Goal: Task Accomplishment & Management: Manage account settings

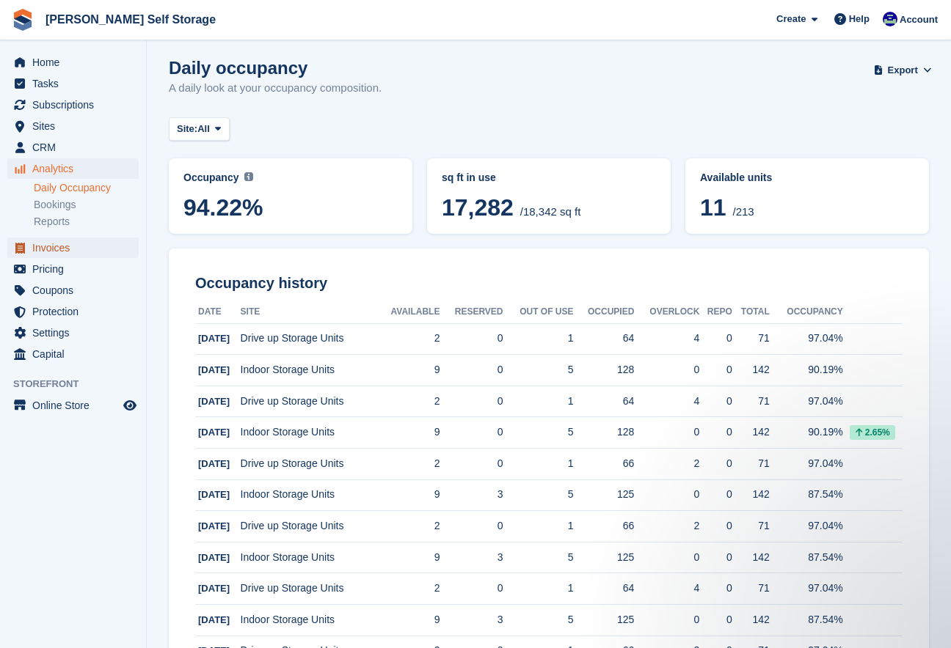
click at [46, 252] on span "Invoices" at bounding box center [76, 248] width 88 height 21
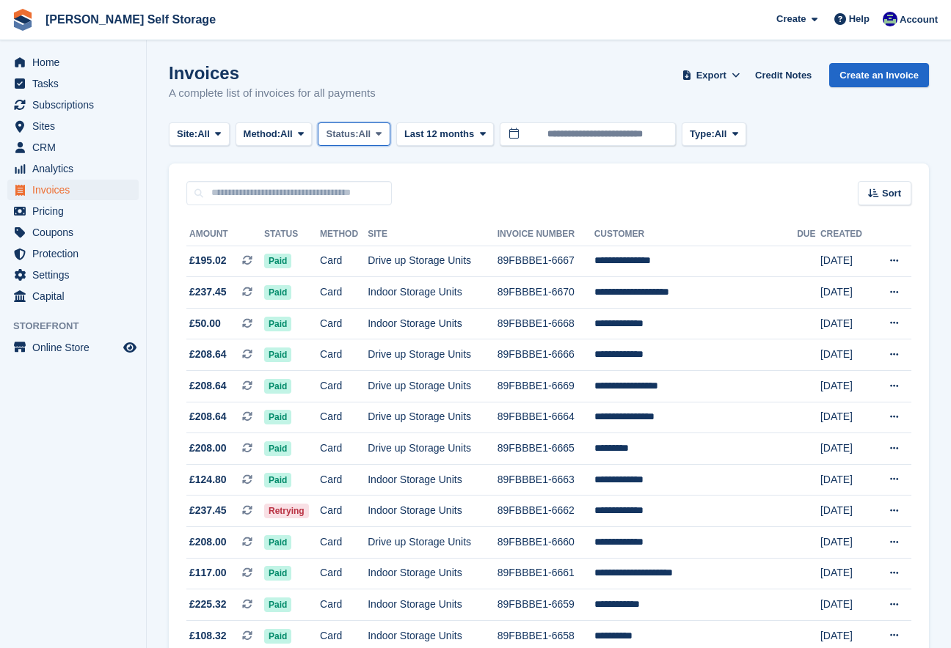
click at [371, 137] on span "All" at bounding box center [365, 134] width 12 height 15
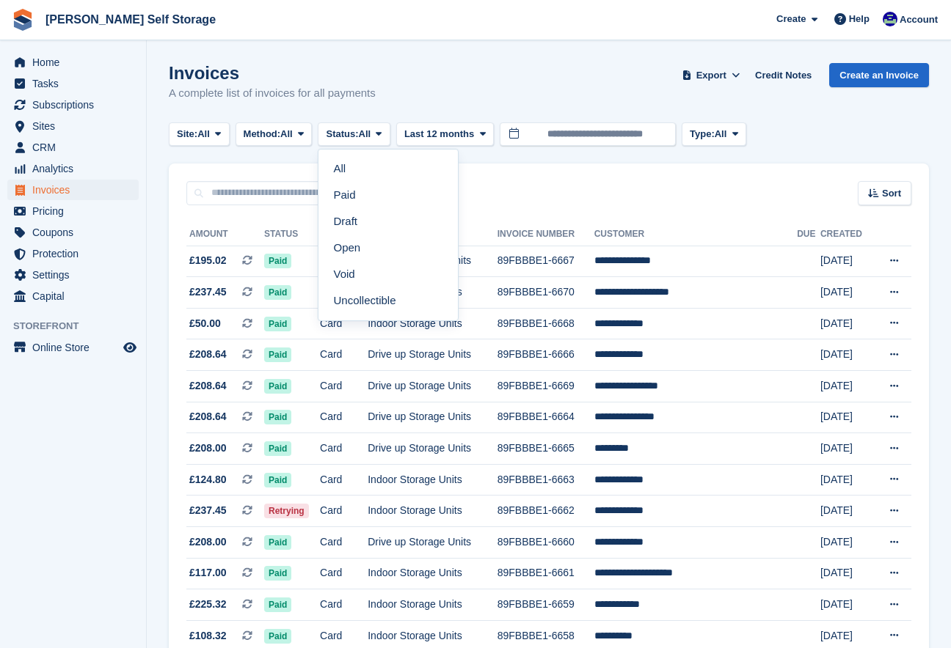
click at [375, 247] on link "Open" at bounding box center [388, 248] width 128 height 26
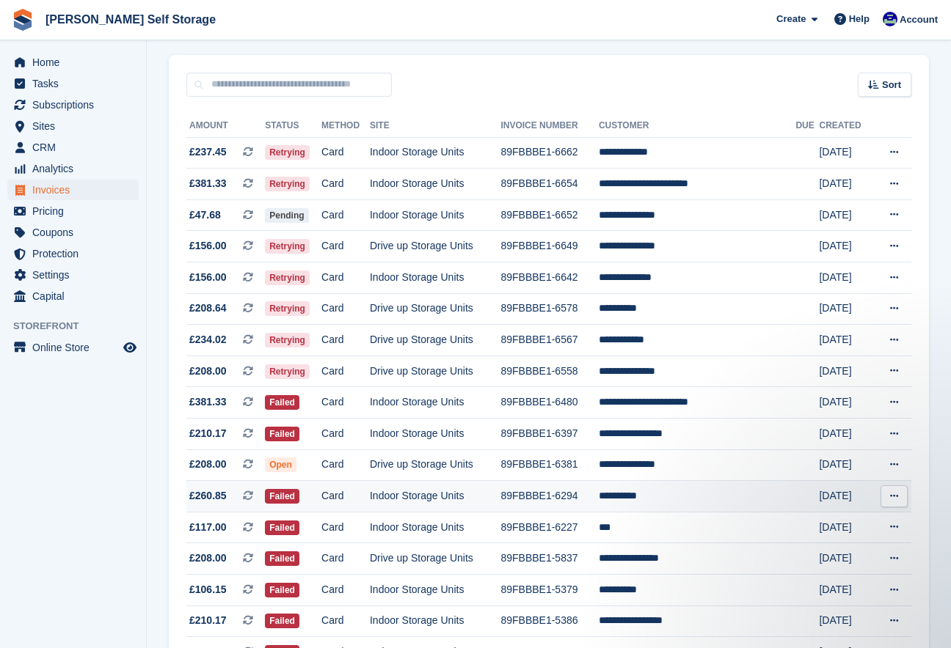
scroll to position [112, 0]
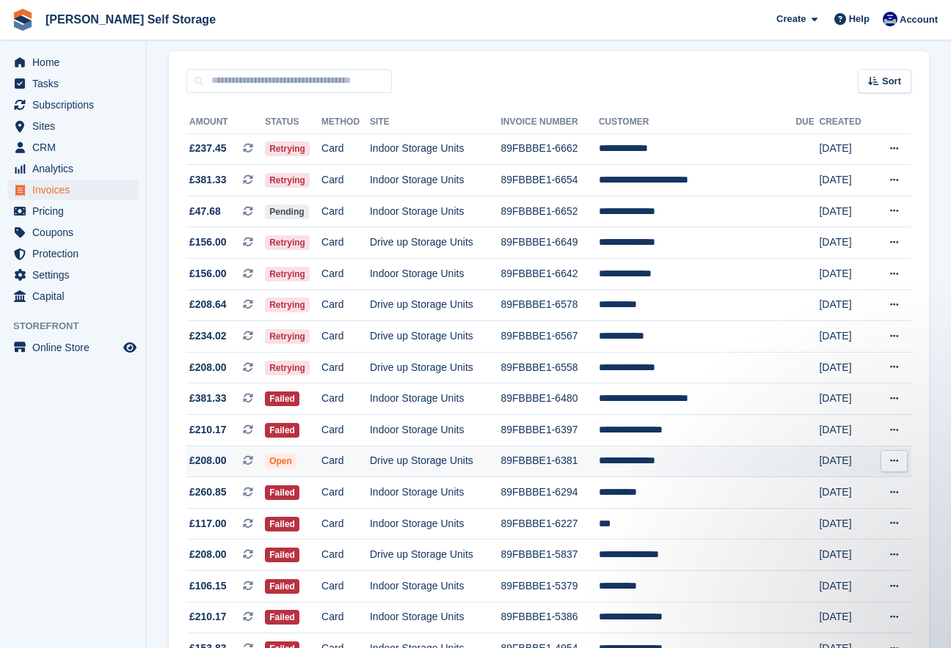
click at [633, 467] on td "**********" at bounding box center [697, 462] width 197 height 32
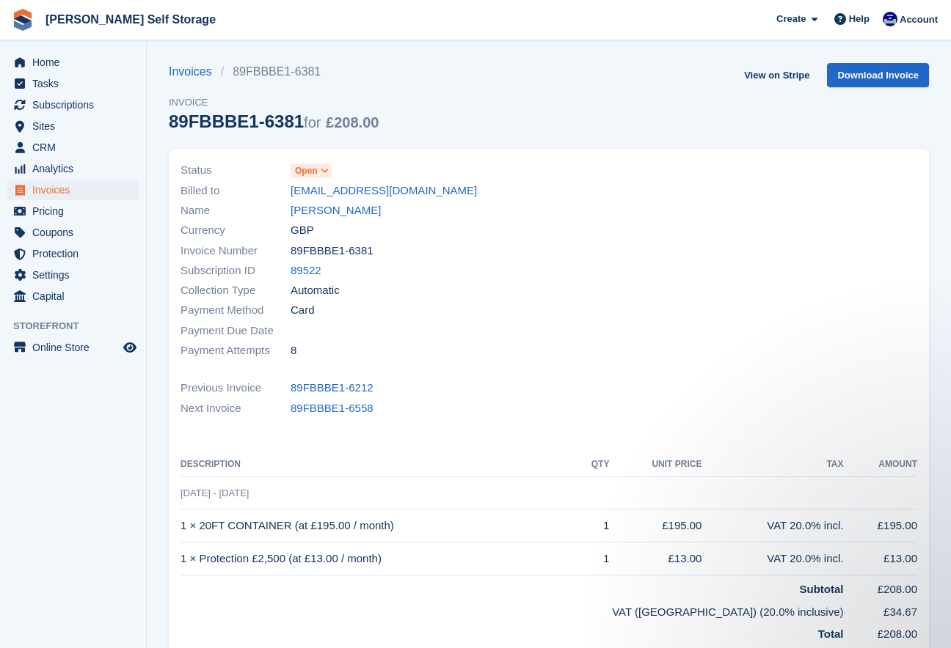
click at [326, 170] on icon at bounding box center [325, 170] width 8 height 9
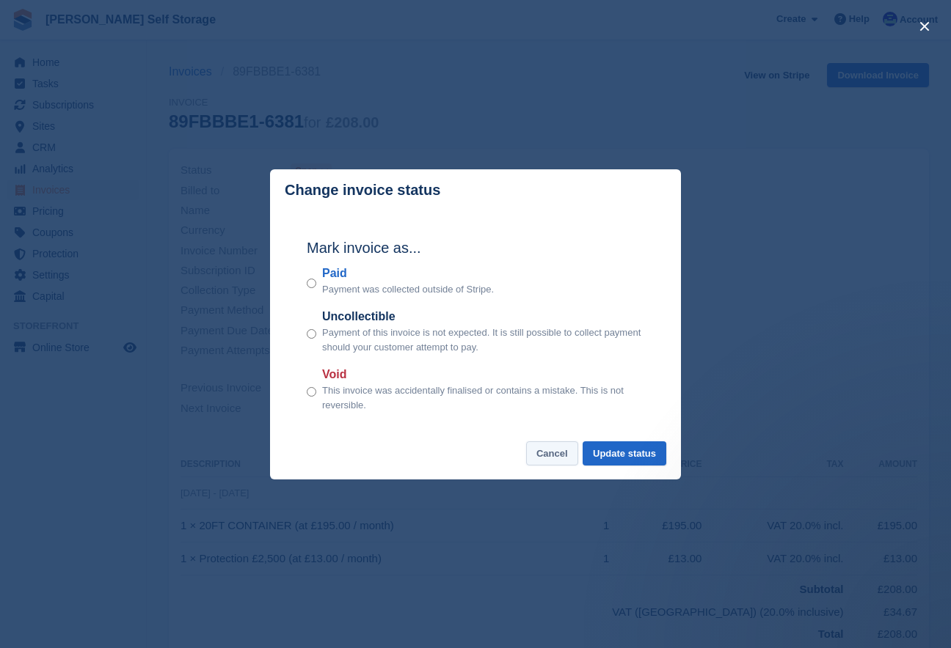
click at [535, 464] on button "Cancel" at bounding box center [552, 454] width 52 height 24
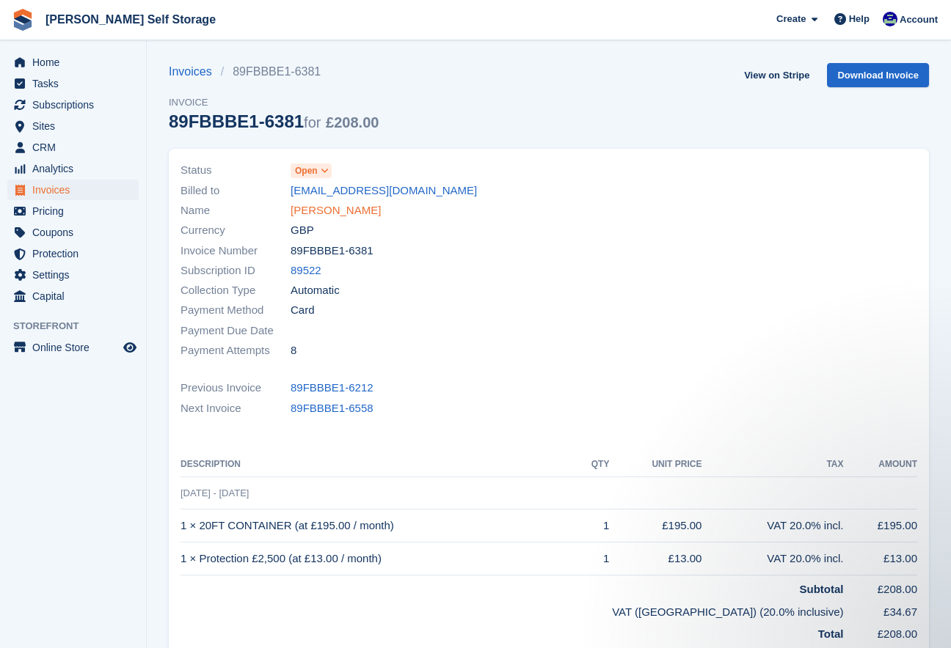
click at [304, 211] on link "[PERSON_NAME]" at bounding box center [335, 210] width 90 height 17
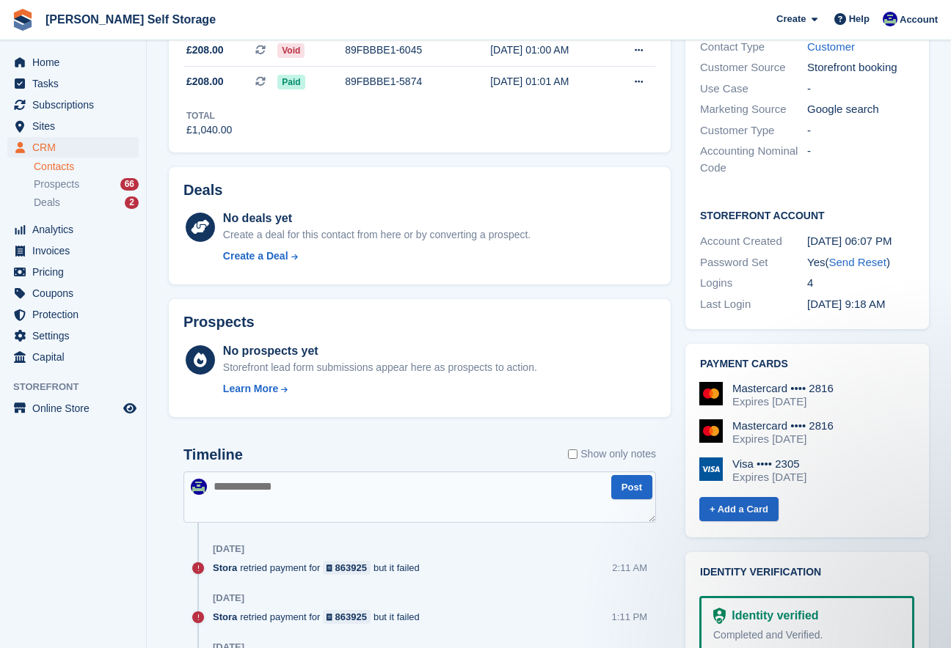
scroll to position [549, 0]
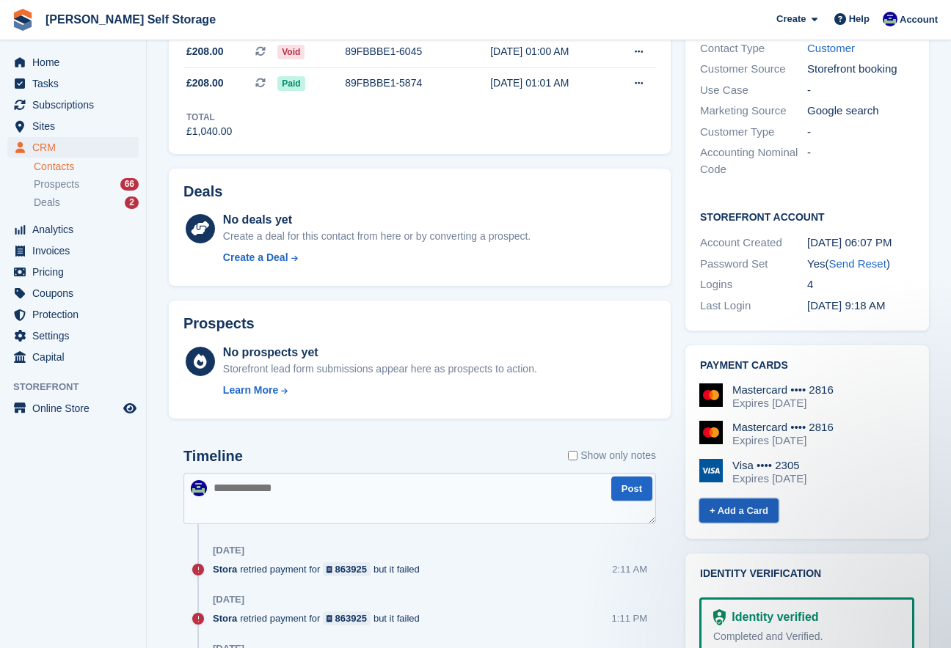
click at [737, 499] on link "+ Add a Card" at bounding box center [738, 511] width 79 height 24
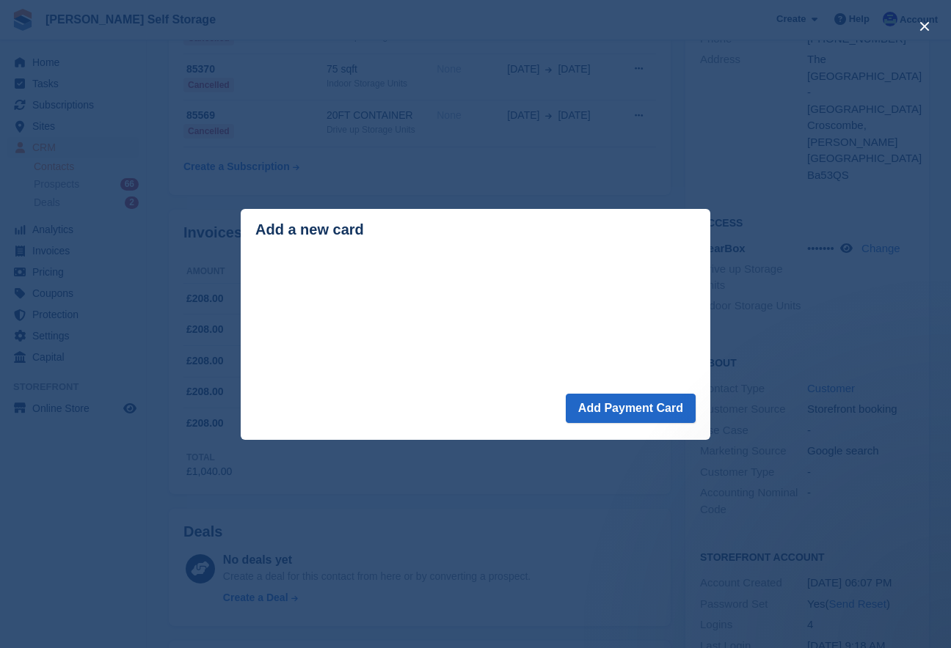
scroll to position [208, 0]
click at [598, 414] on button "Add Payment Card" at bounding box center [631, 408] width 130 height 29
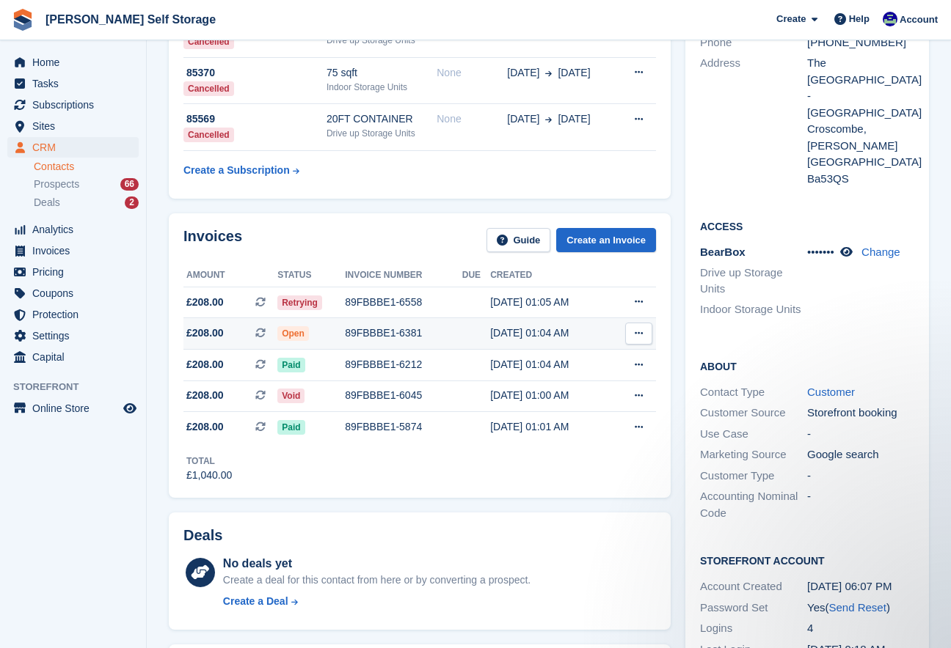
click at [471, 346] on td at bounding box center [476, 334] width 28 height 32
click at [510, 299] on div "[DATE] 01:05 AM" at bounding box center [549, 302] width 119 height 15
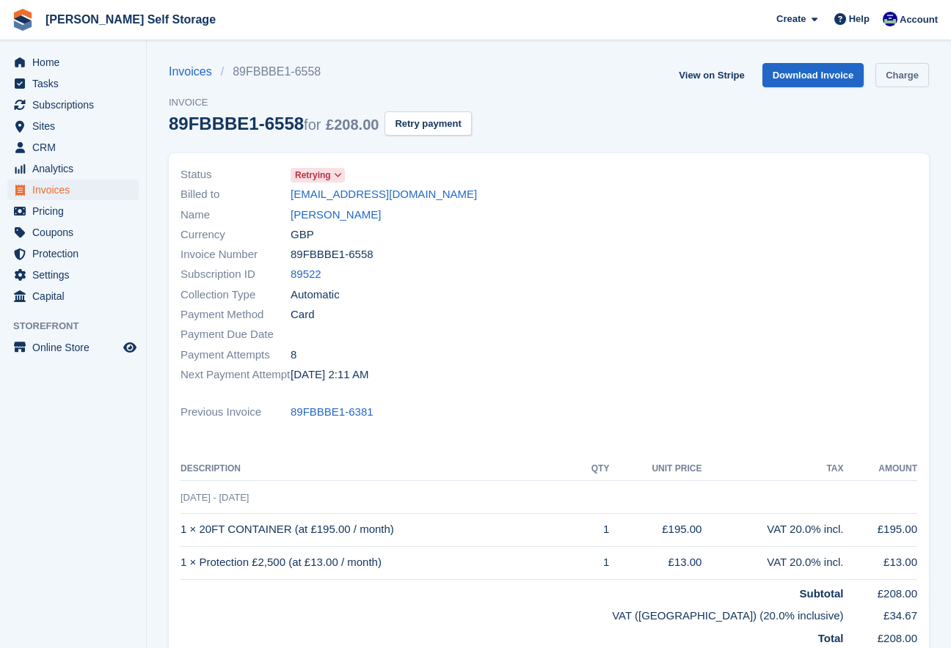
click at [906, 70] on link "Charge" at bounding box center [902, 75] width 54 height 24
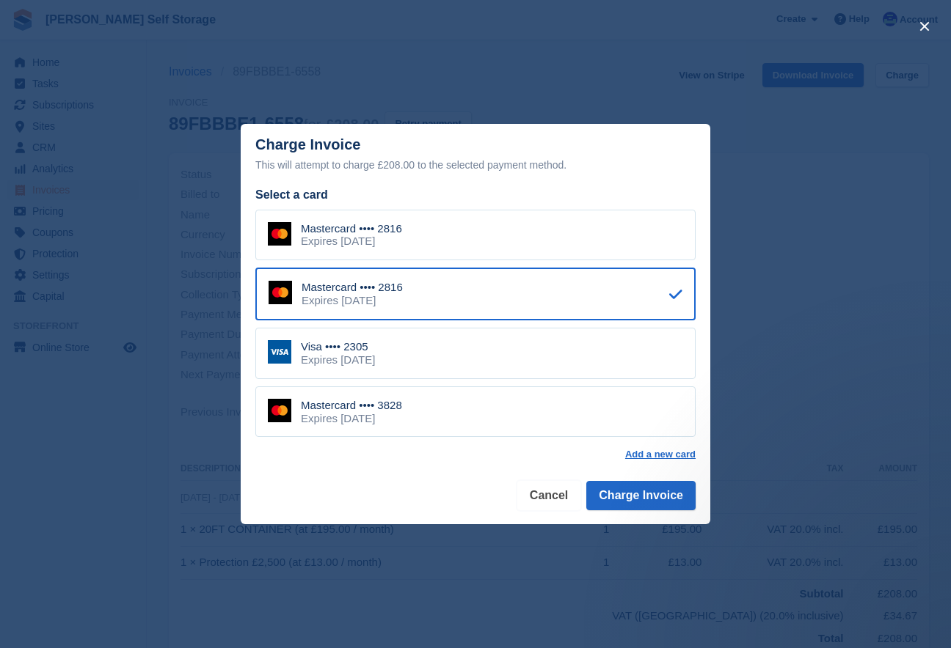
click at [547, 499] on button "Cancel" at bounding box center [548, 495] width 63 height 29
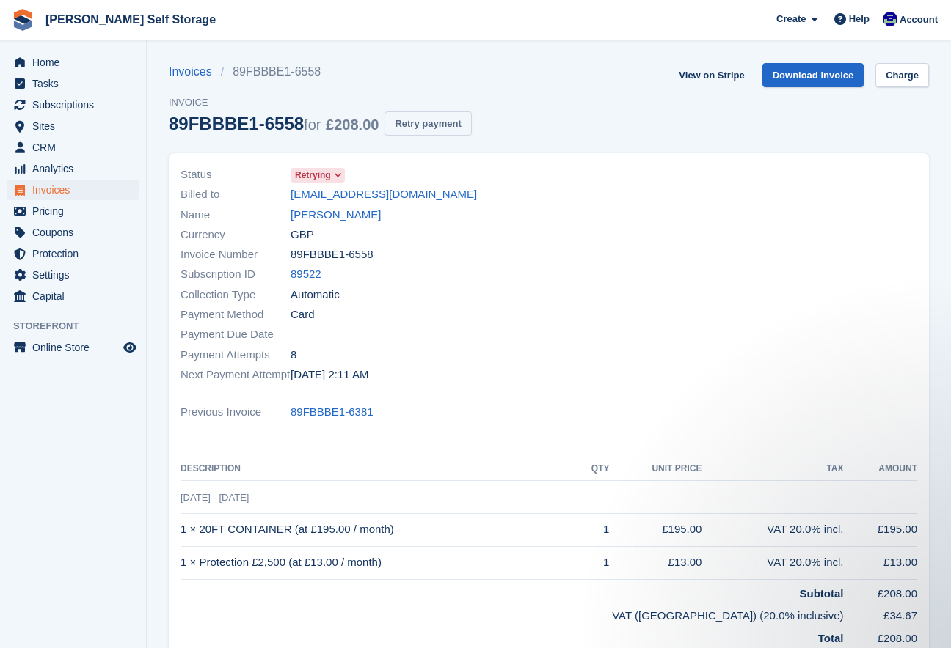
click at [426, 125] on button "Retry payment" at bounding box center [427, 123] width 87 height 24
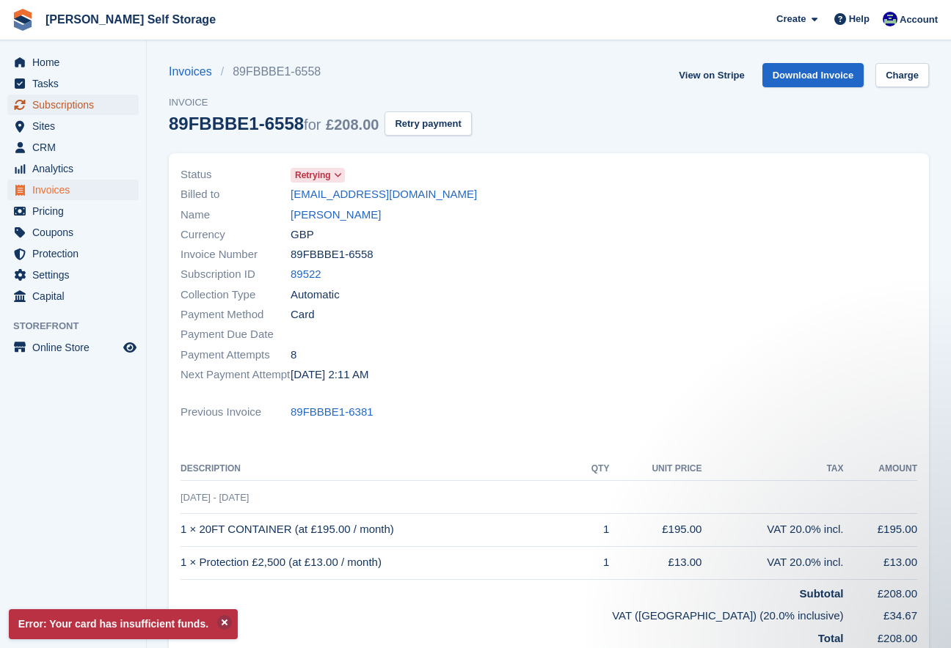
click at [74, 108] on span "Subscriptions" at bounding box center [76, 105] width 88 height 21
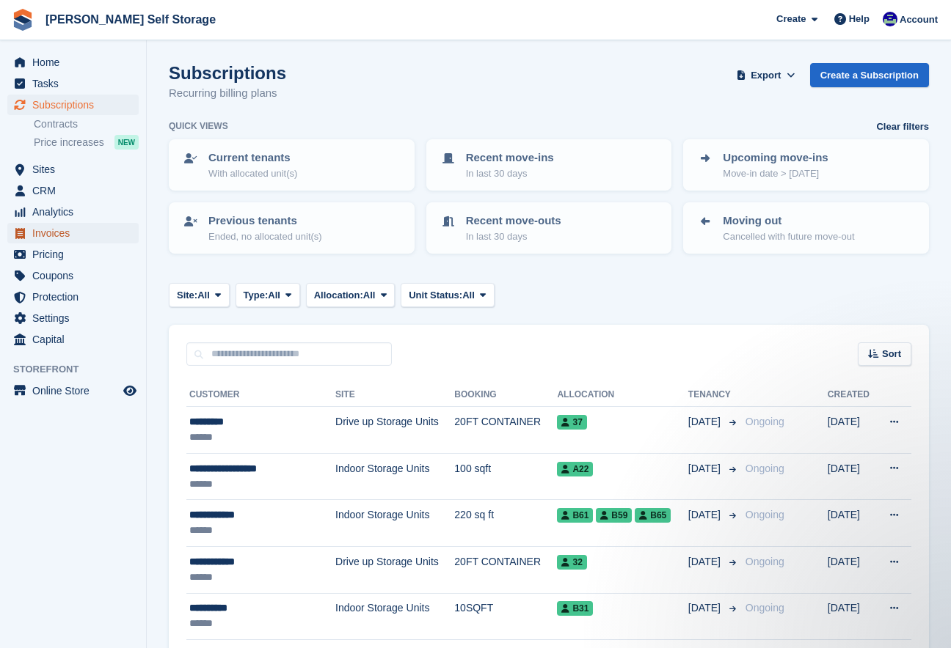
click at [42, 234] on span "Invoices" at bounding box center [76, 233] width 88 height 21
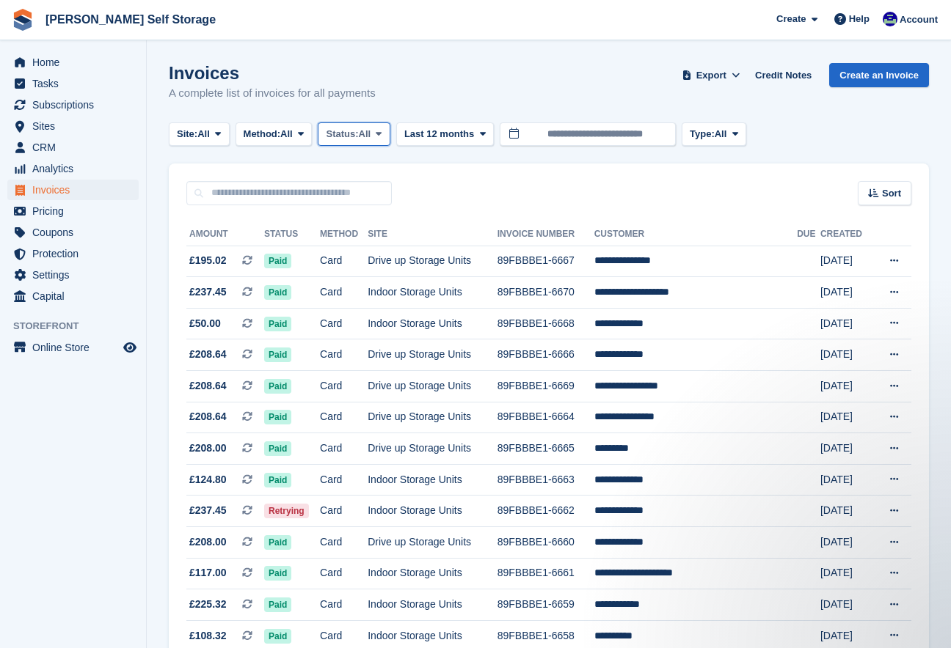
click at [388, 133] on button "Status: All" at bounding box center [354, 134] width 72 height 24
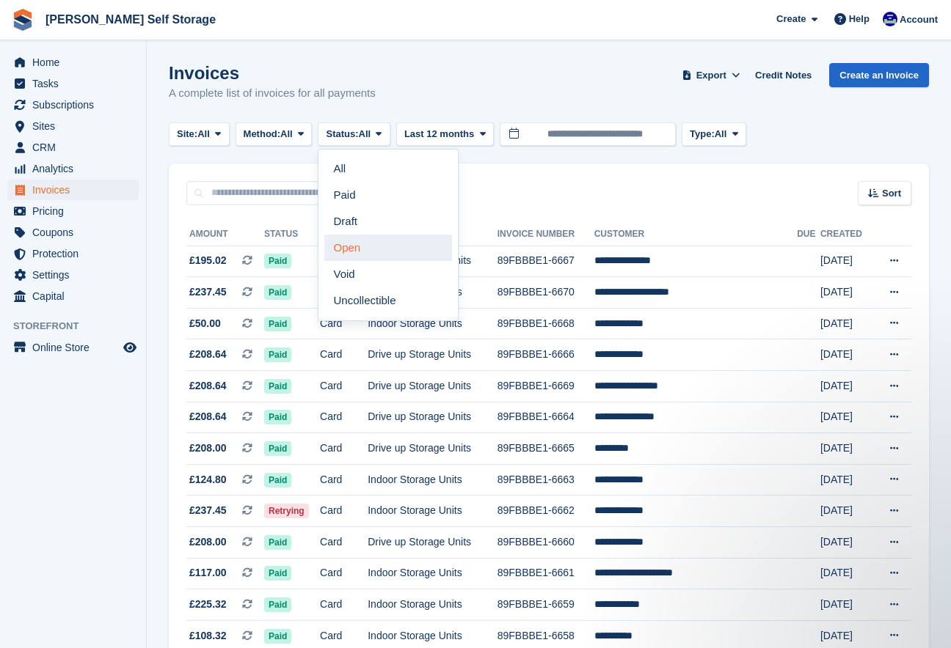
click at [385, 252] on link "Open" at bounding box center [388, 248] width 128 height 26
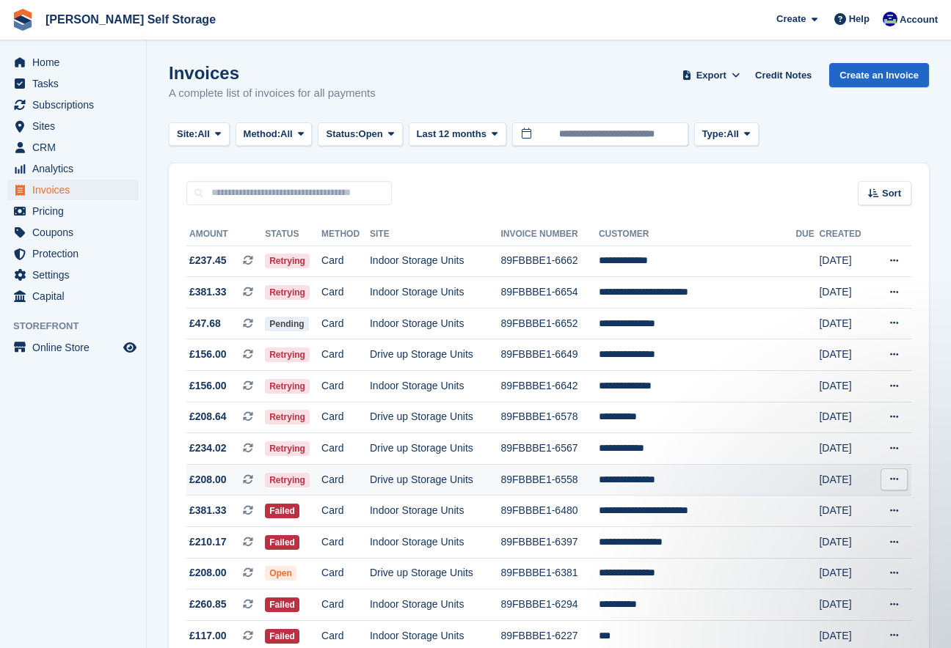
click at [630, 479] on td "**********" at bounding box center [697, 480] width 197 height 32
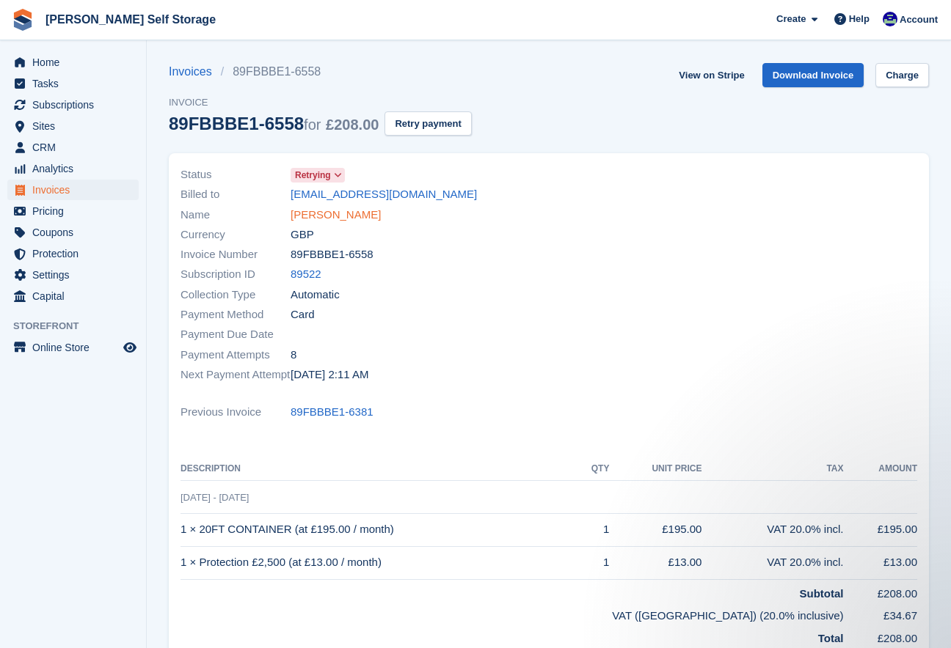
click at [351, 214] on link "[PERSON_NAME]" at bounding box center [335, 215] width 90 height 17
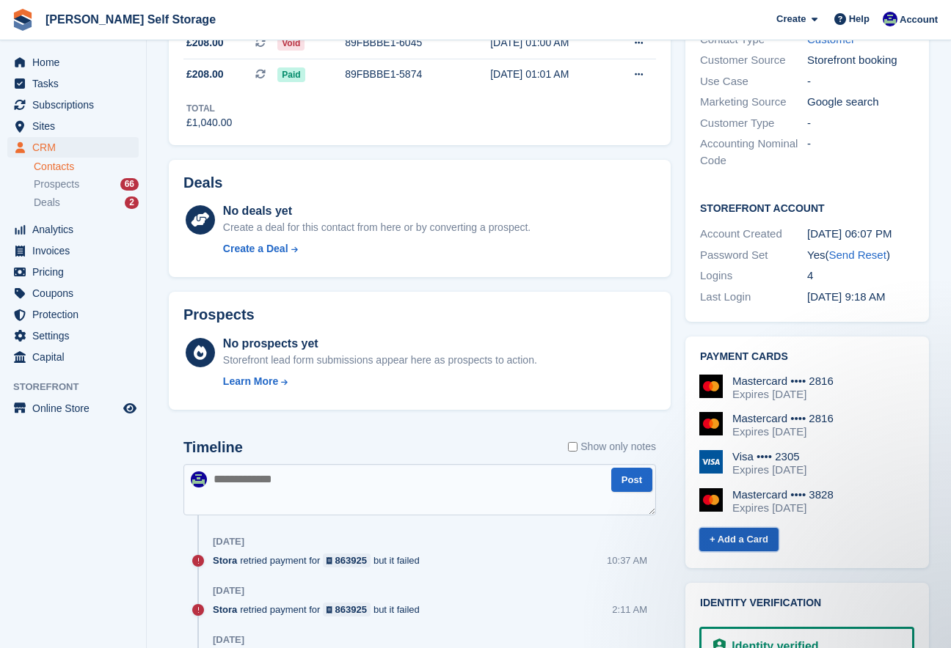
scroll to position [557, 0]
click at [747, 529] on link "+ Add a Card" at bounding box center [738, 541] width 79 height 24
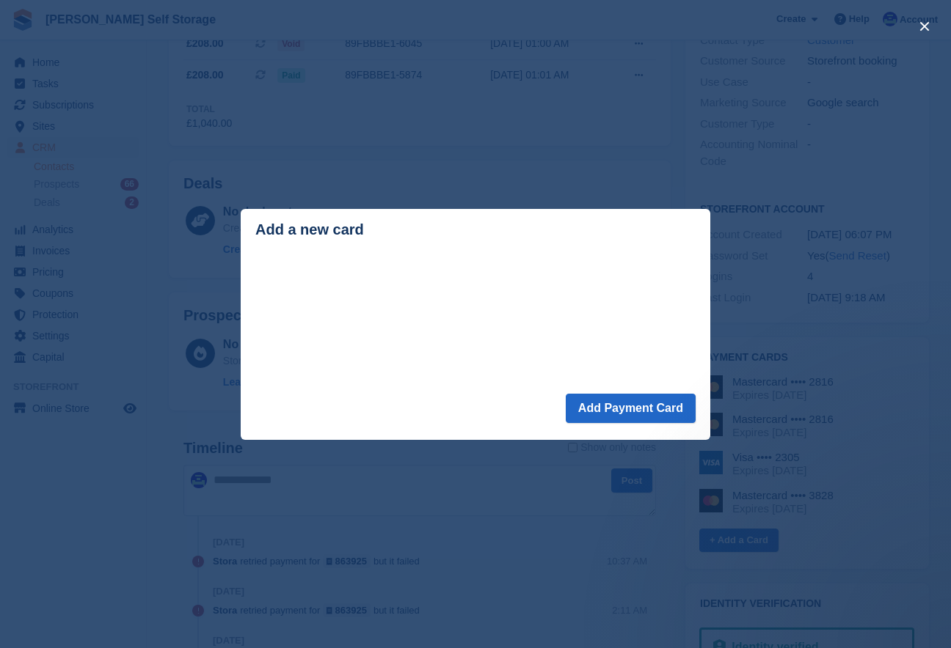
click at [176, 199] on div "close" at bounding box center [475, 324] width 951 height 648
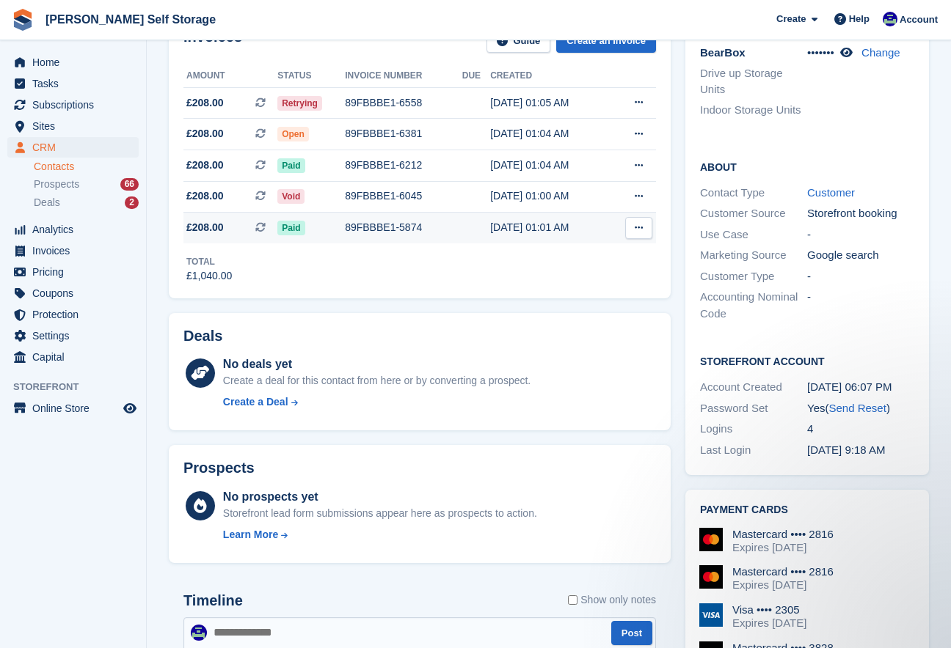
scroll to position [398, 0]
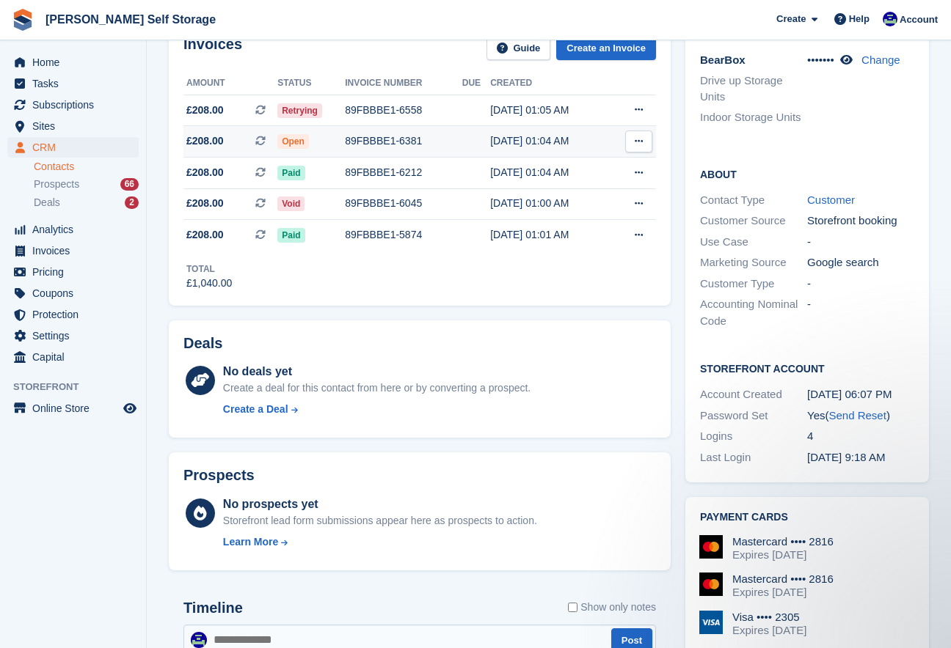
click at [493, 139] on div "15 Aug, 01:04 AM" at bounding box center [549, 140] width 119 height 15
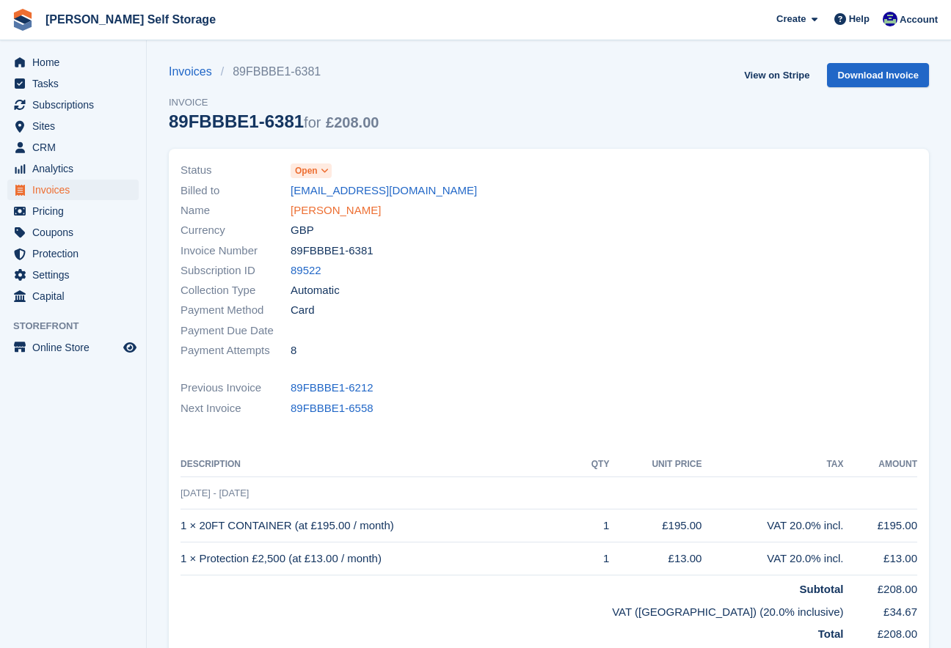
click at [359, 211] on link "[PERSON_NAME]" at bounding box center [335, 210] width 90 height 17
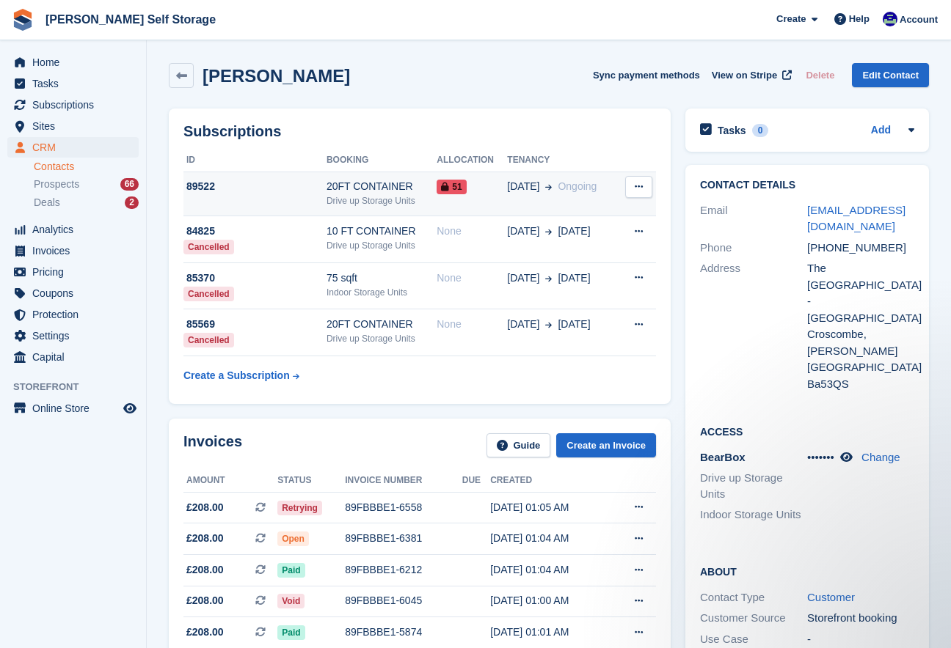
click at [640, 186] on icon at bounding box center [638, 187] width 8 height 10
click at [427, 185] on div "20FT CONTAINER" at bounding box center [381, 186] width 110 height 15
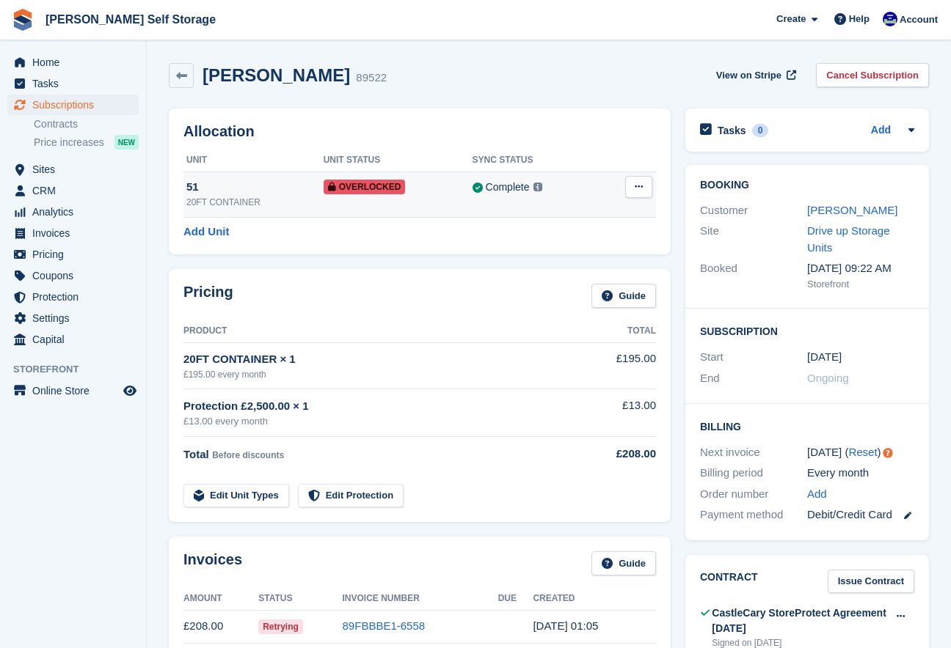
click at [645, 187] on button at bounding box center [638, 187] width 27 height 22
click at [582, 216] on p "Remove Overlock" at bounding box center [582, 215] width 128 height 19
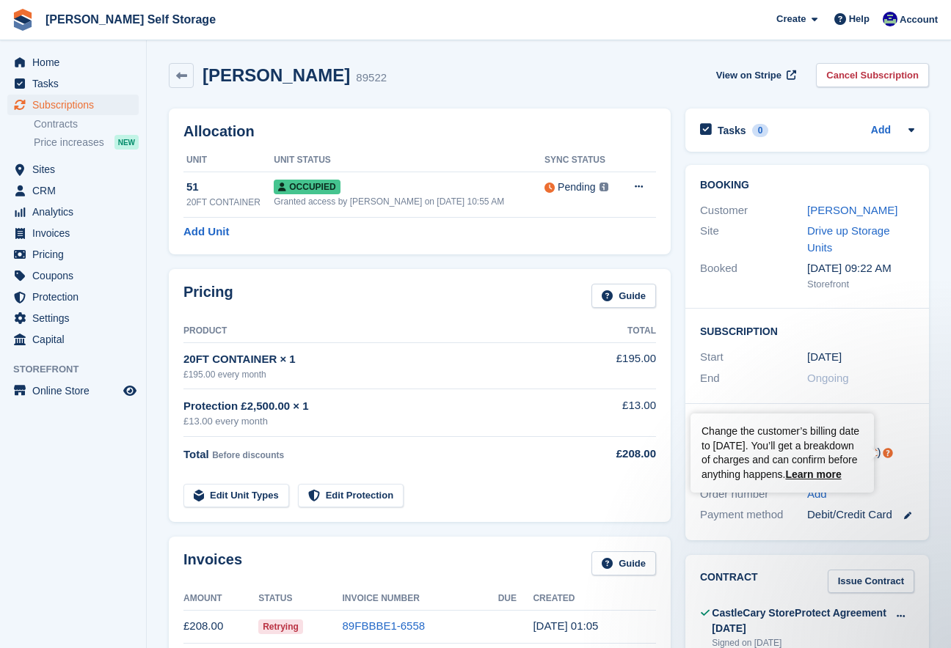
click at [886, 455] on circle "Tooltip anchor" at bounding box center [887, 453] width 9 height 9
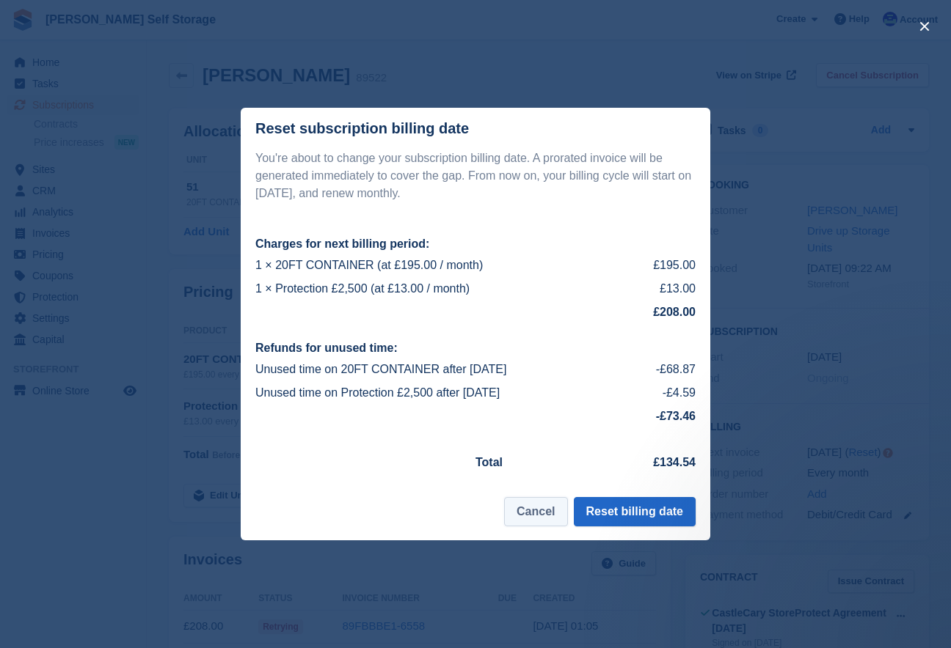
click at [549, 511] on button "Cancel" at bounding box center [535, 511] width 63 height 29
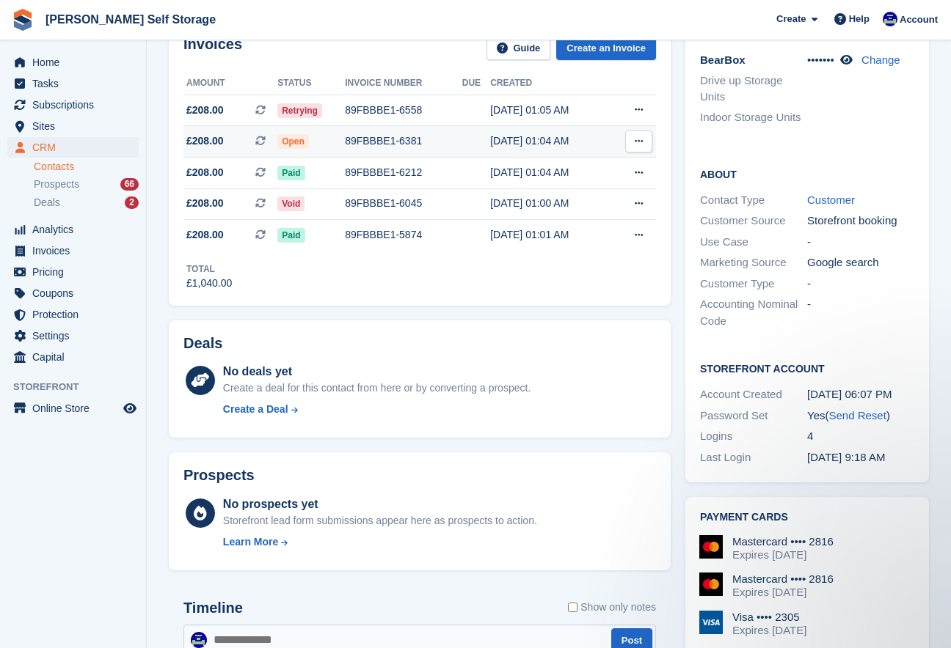
click at [641, 139] on icon at bounding box center [638, 141] width 8 height 10
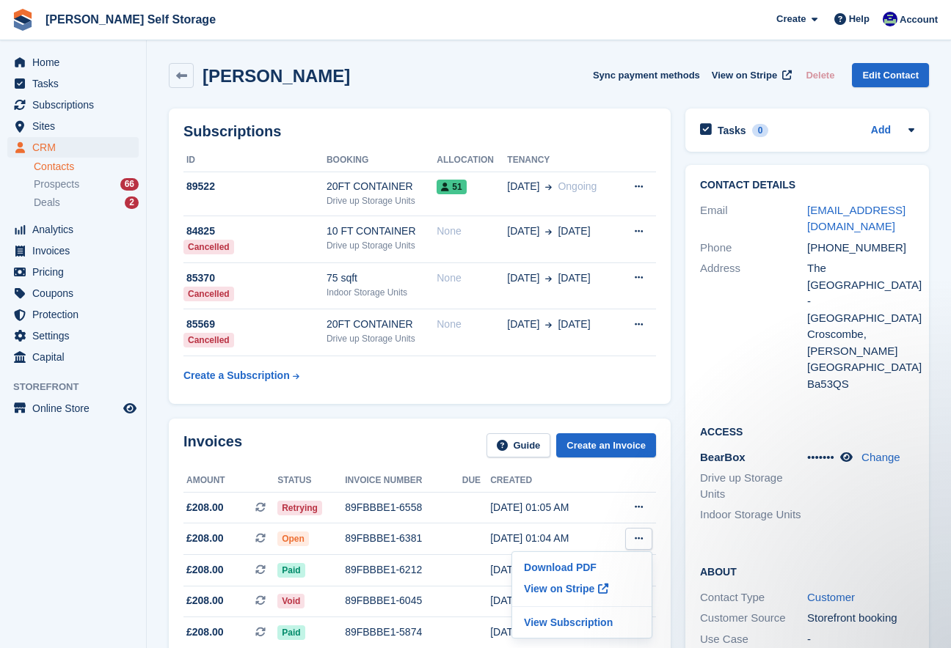
click at [373, 87] on div "Connor Williams Sync payment methods View on Stripe Delete Edit Contact" at bounding box center [549, 75] width 760 height 25
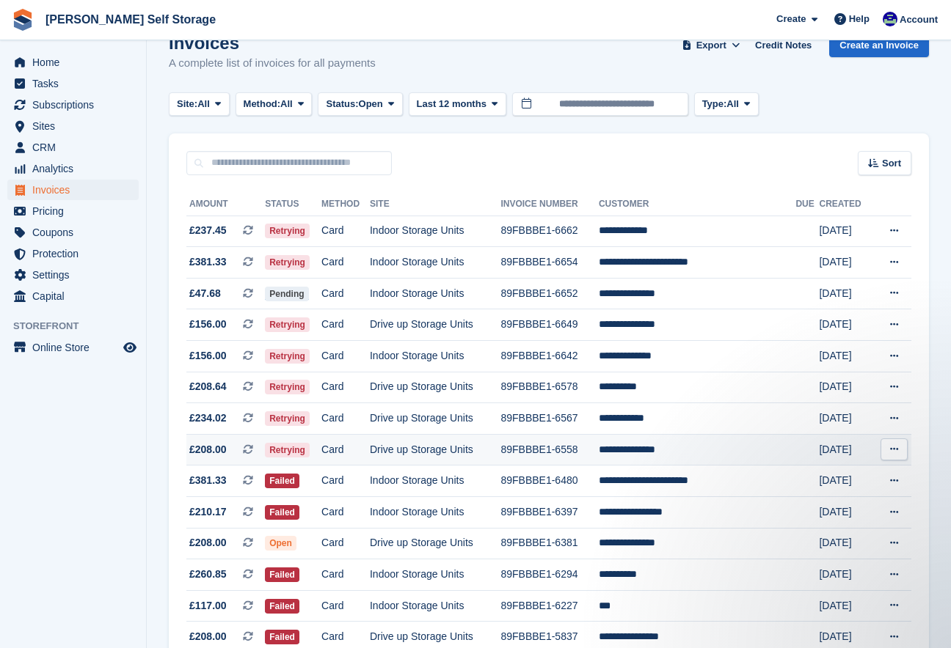
scroll to position [32, 0]
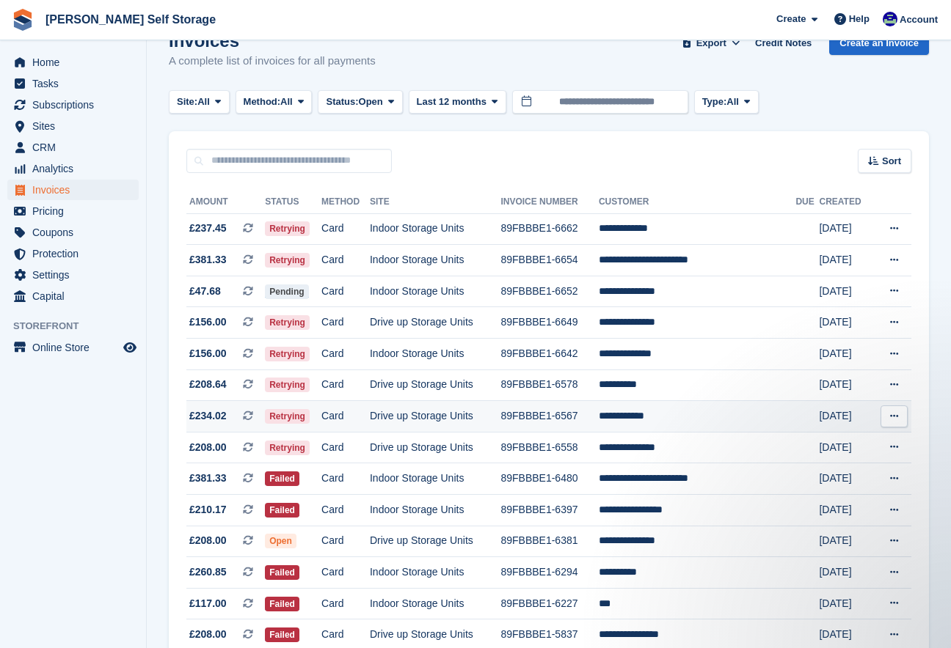
click at [624, 414] on td "**********" at bounding box center [697, 417] width 197 height 32
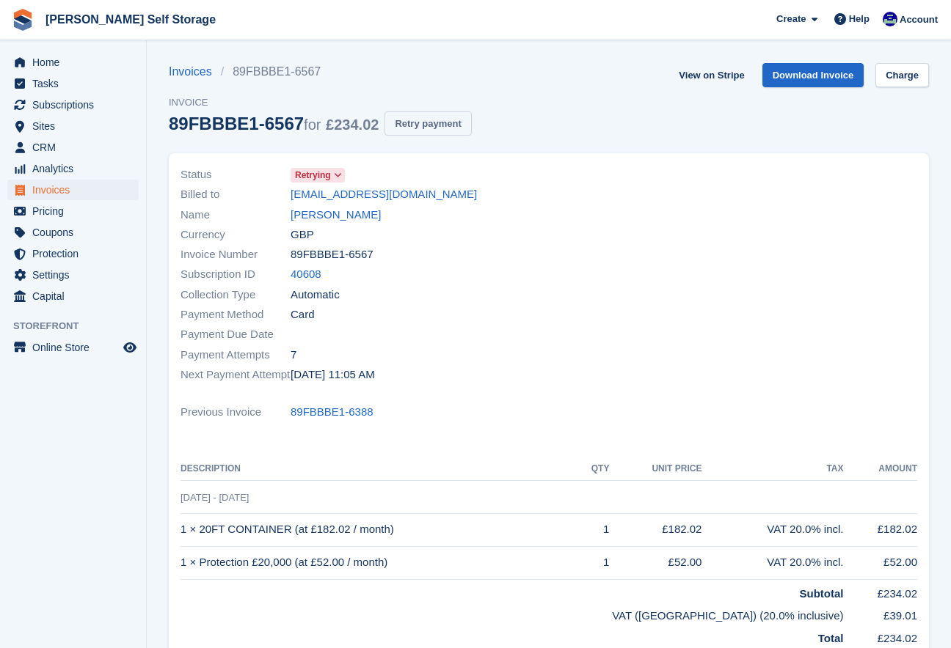
click at [464, 131] on button "Retry payment" at bounding box center [427, 123] width 87 height 24
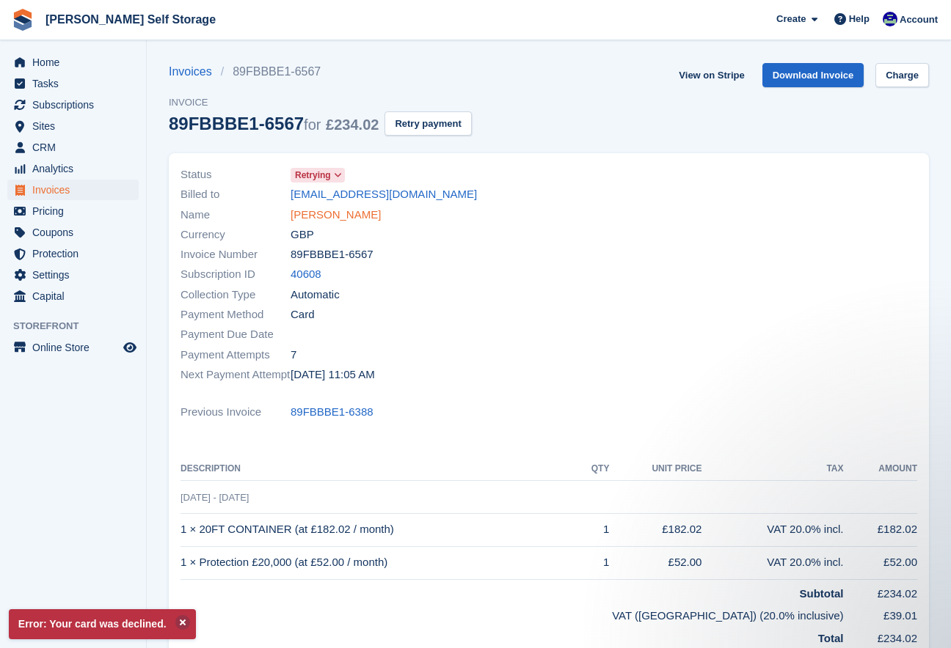
click at [342, 213] on link "[PERSON_NAME]" at bounding box center [335, 215] width 90 height 17
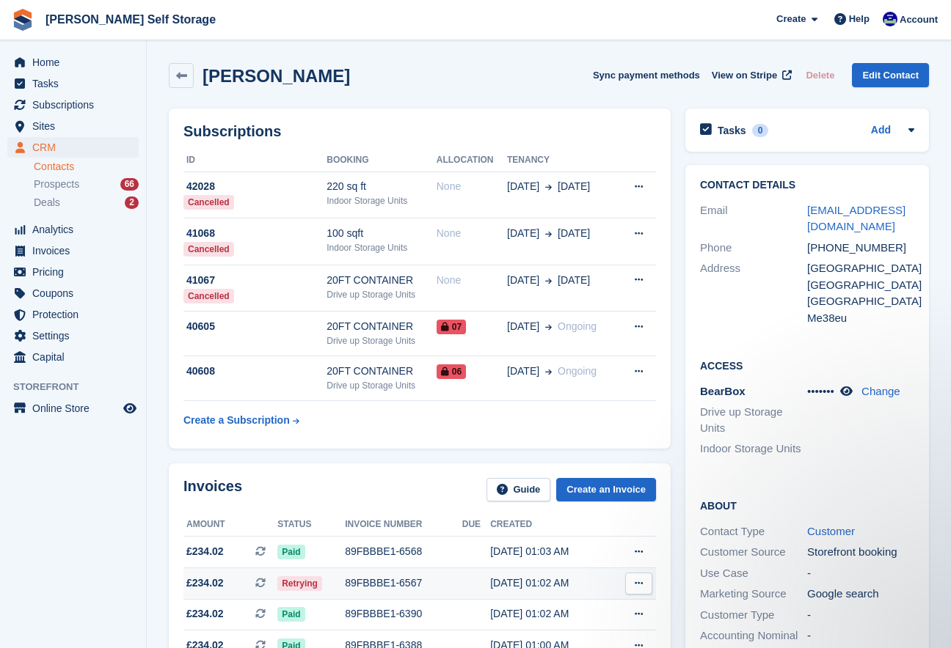
click at [530, 588] on div "18 Sep, 01:02 AM" at bounding box center [549, 583] width 119 height 15
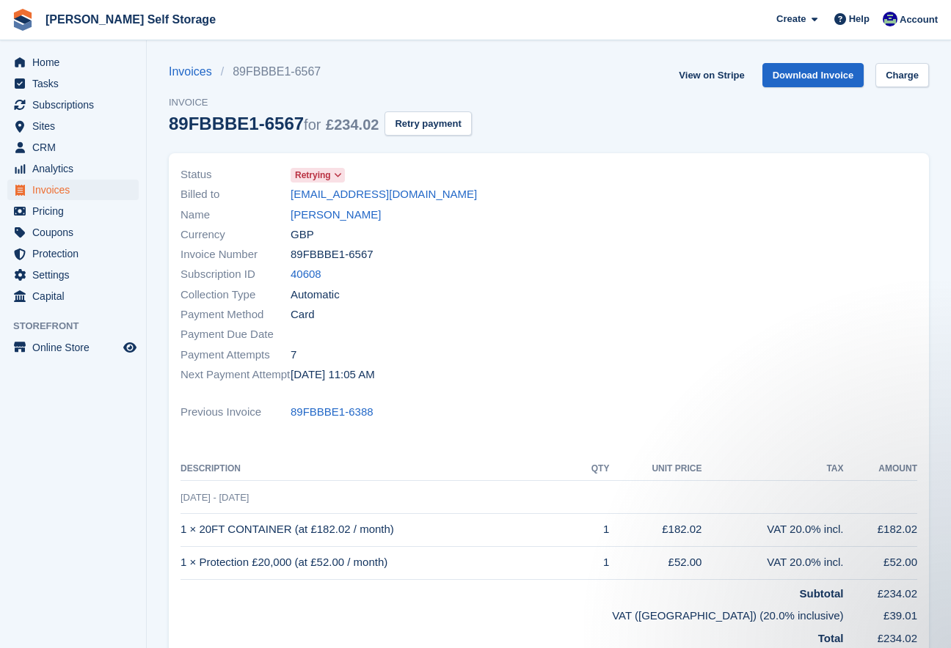
click at [337, 178] on icon at bounding box center [338, 175] width 8 height 9
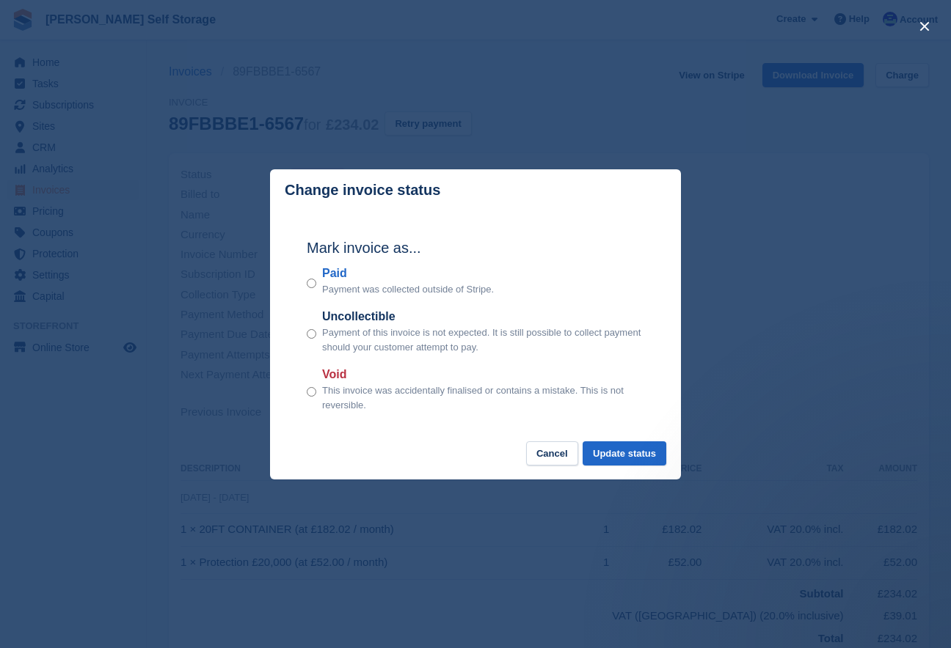
scroll to position [2, 0]
click at [616, 458] on button "Update status" at bounding box center [624, 454] width 84 height 24
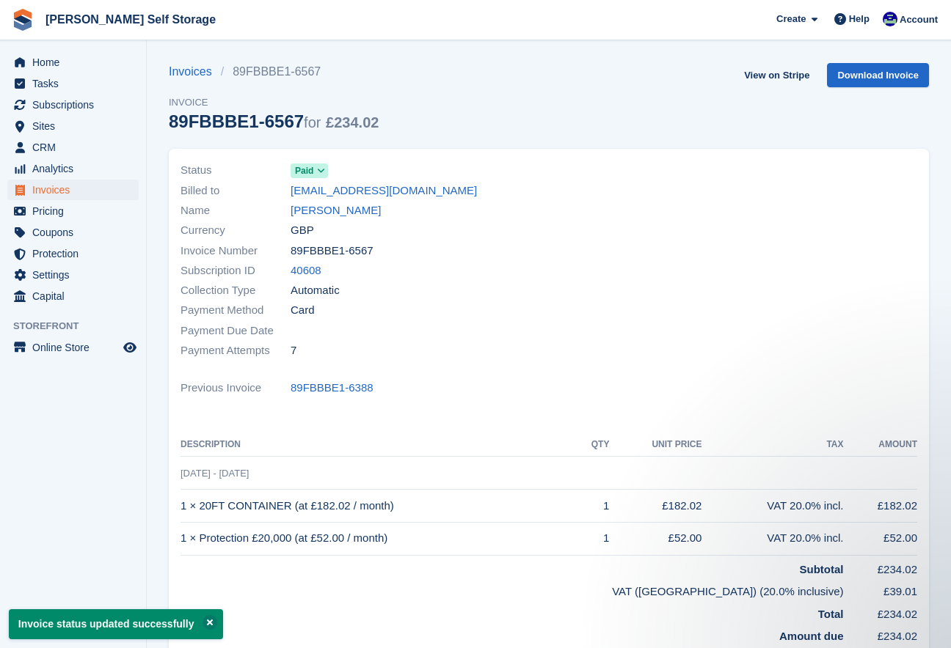
scroll to position [0, 0]
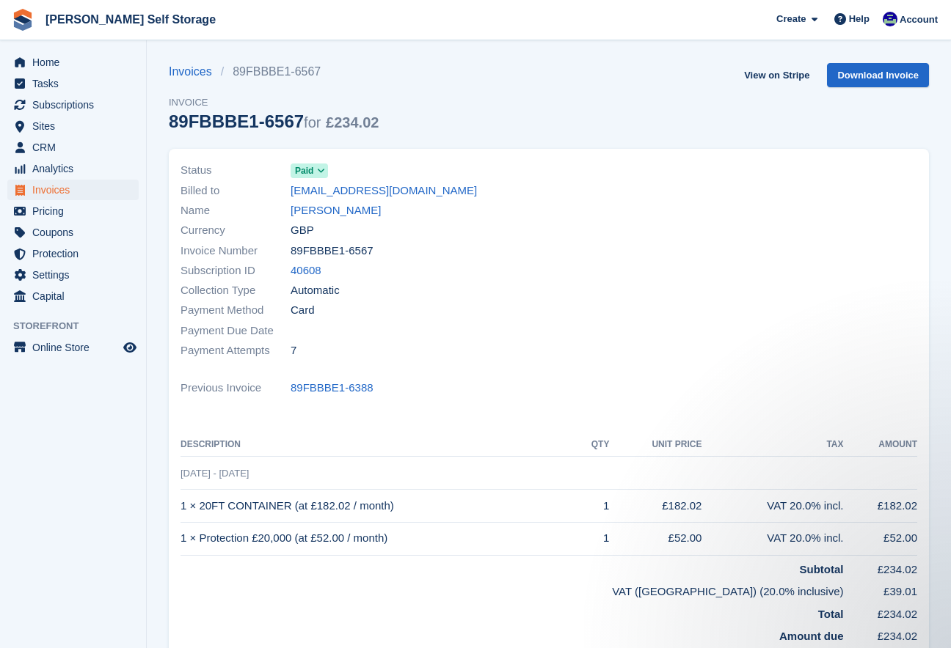
click at [318, 173] on icon at bounding box center [321, 170] width 8 height 9
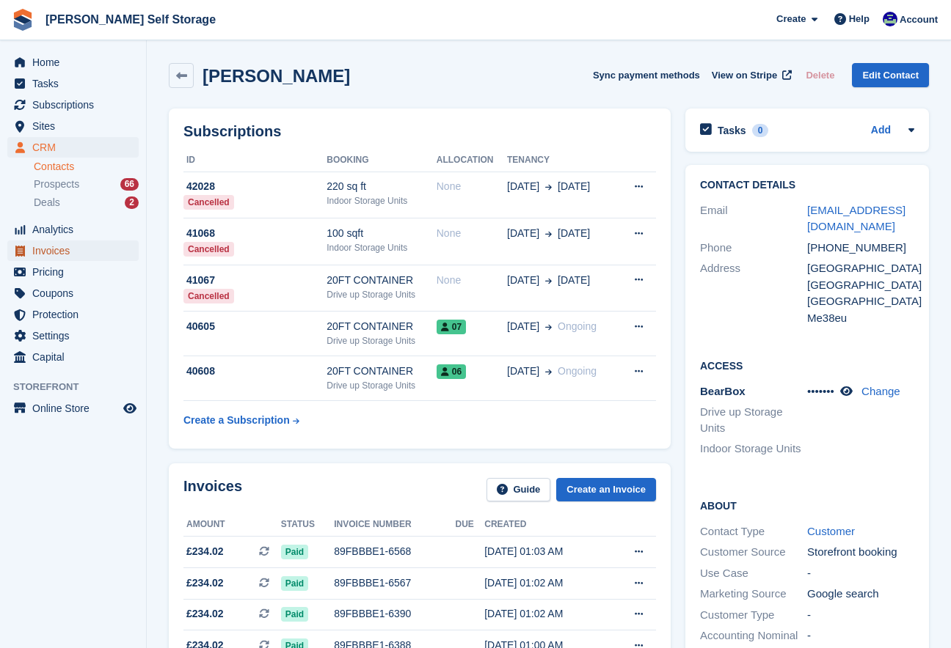
click at [57, 251] on span "Invoices" at bounding box center [76, 251] width 88 height 21
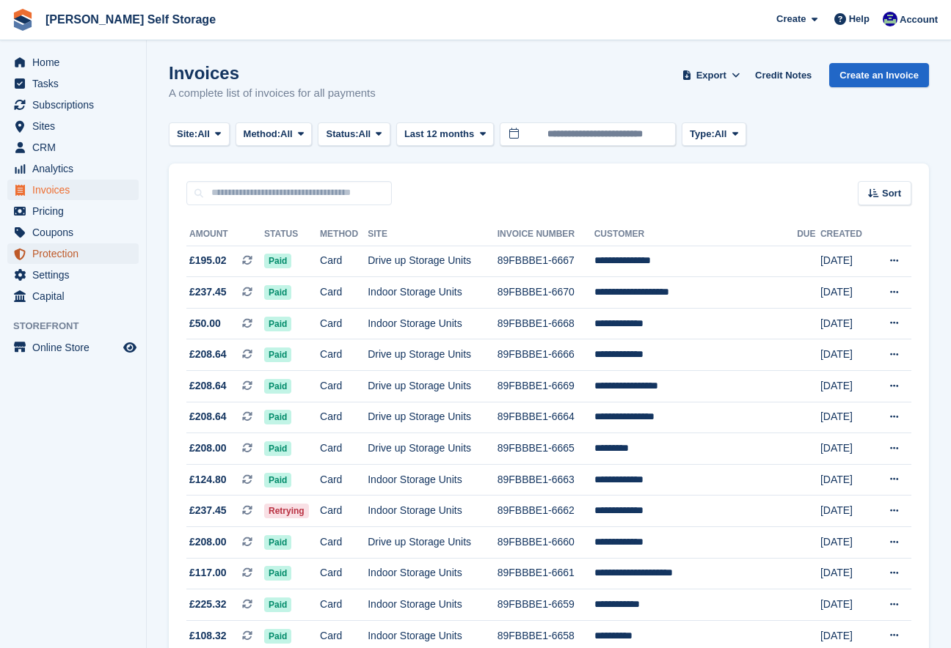
click at [59, 251] on span "Protection" at bounding box center [76, 254] width 88 height 21
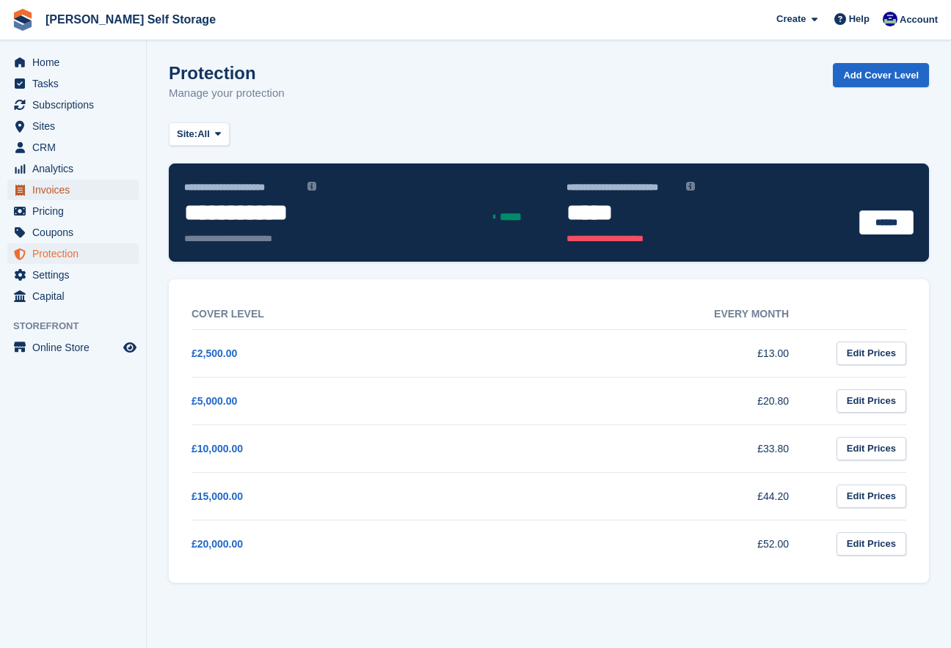
click at [48, 191] on span "Invoices" at bounding box center [76, 190] width 88 height 21
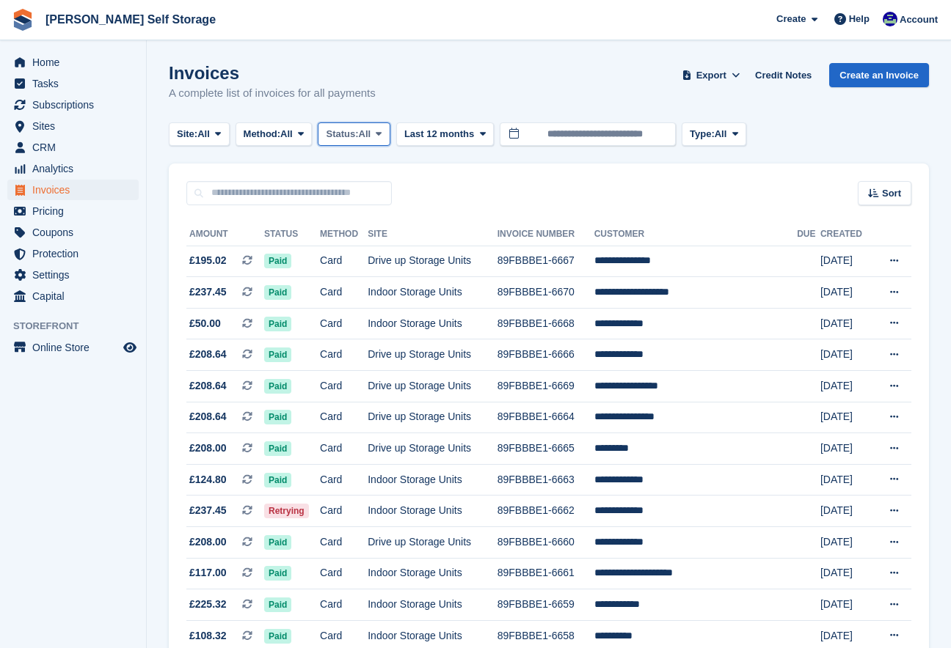
click at [381, 133] on icon at bounding box center [379, 134] width 6 height 10
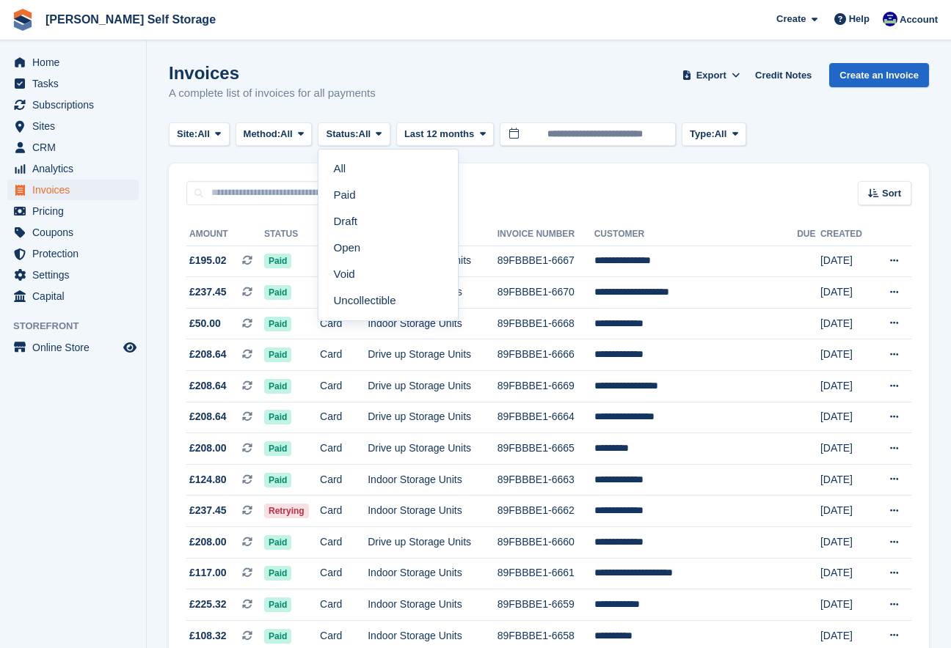
click at [385, 252] on link "Open" at bounding box center [388, 248] width 128 height 26
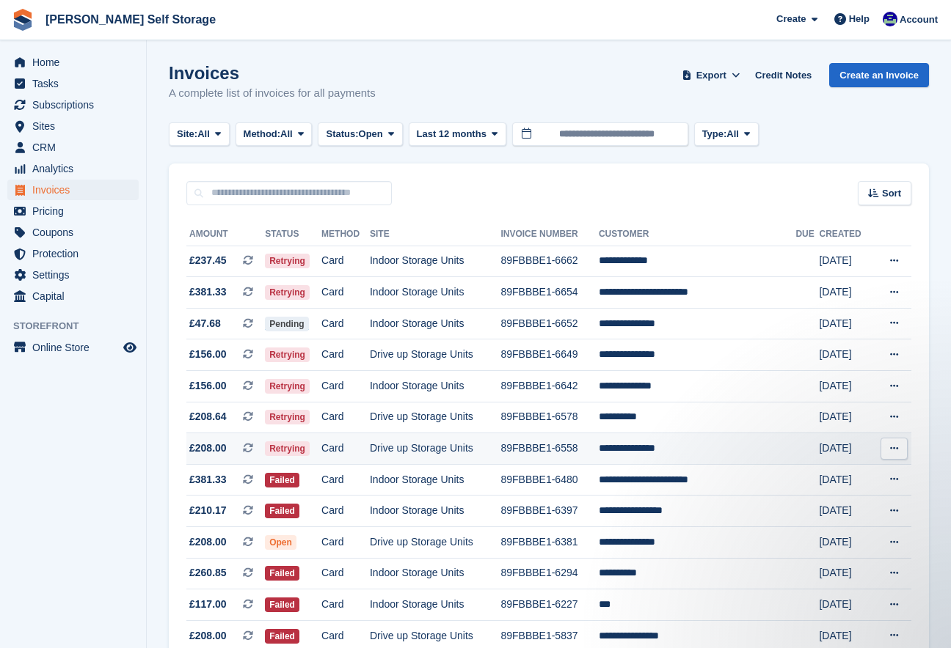
click at [664, 447] on td "**********" at bounding box center [697, 449] width 197 height 32
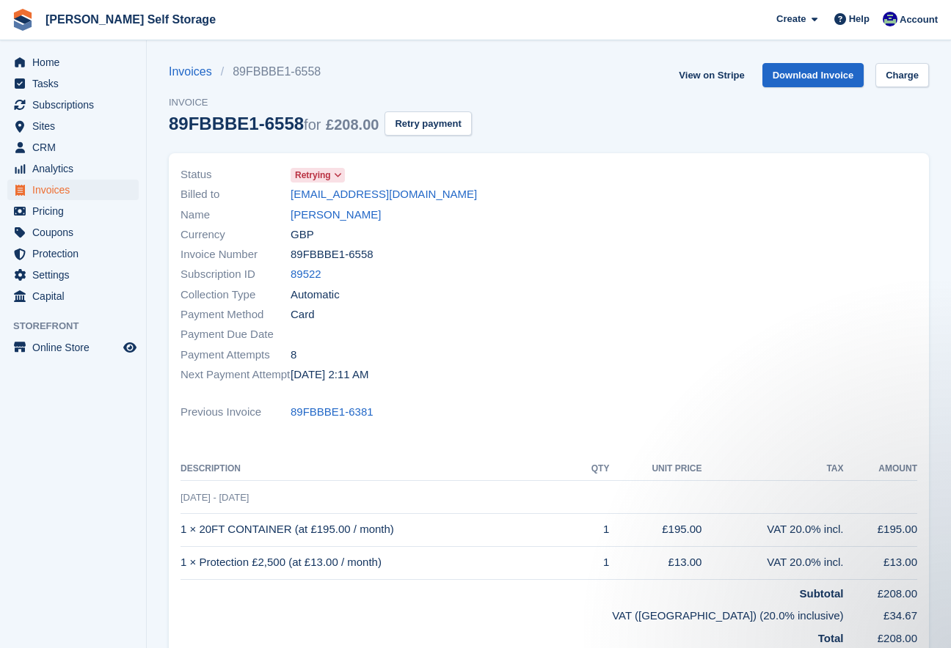
click at [307, 178] on span "Retrying" at bounding box center [313, 175] width 36 height 13
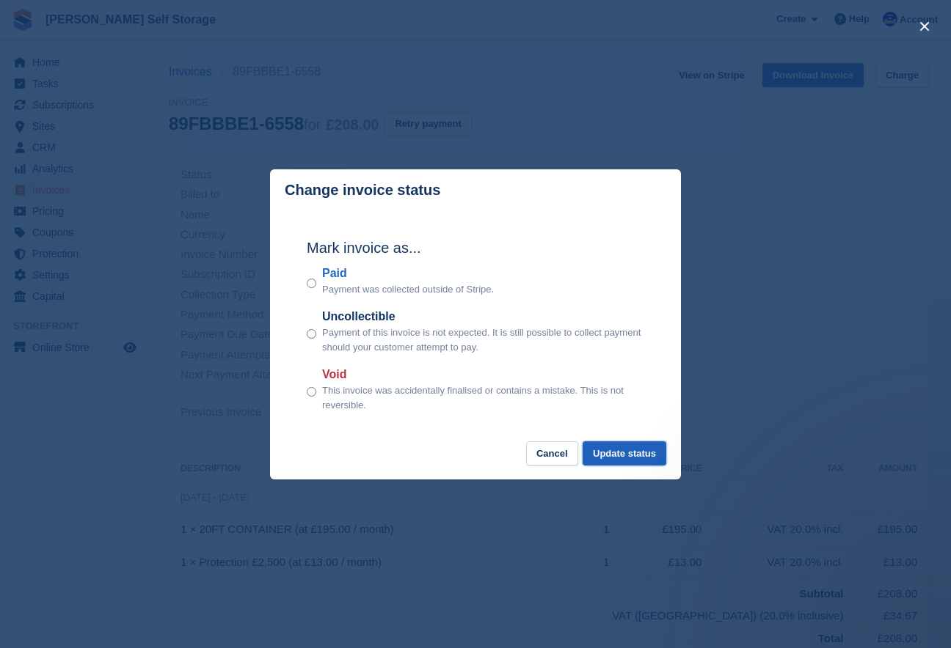
click at [631, 463] on button "Update status" at bounding box center [624, 454] width 84 height 24
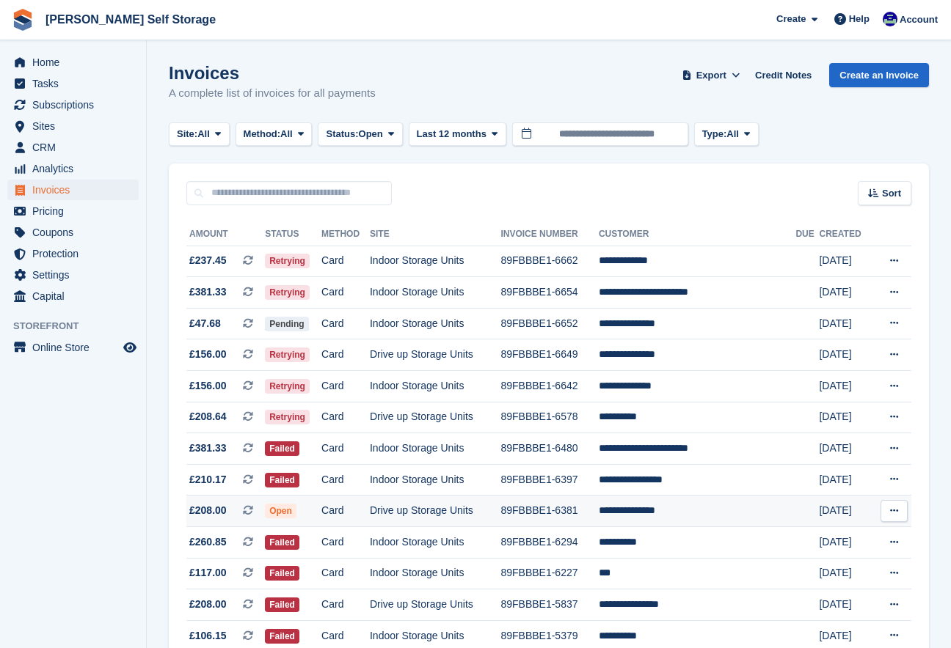
click at [598, 510] on td "89FBBBE1-6381" at bounding box center [549, 512] width 98 height 32
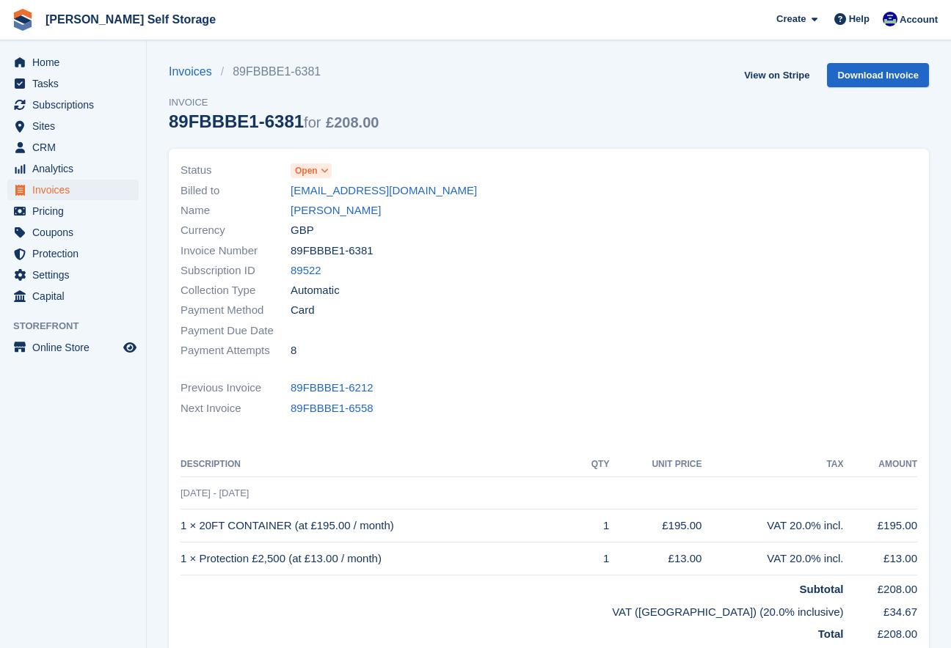
click at [327, 174] on icon at bounding box center [325, 170] width 8 height 9
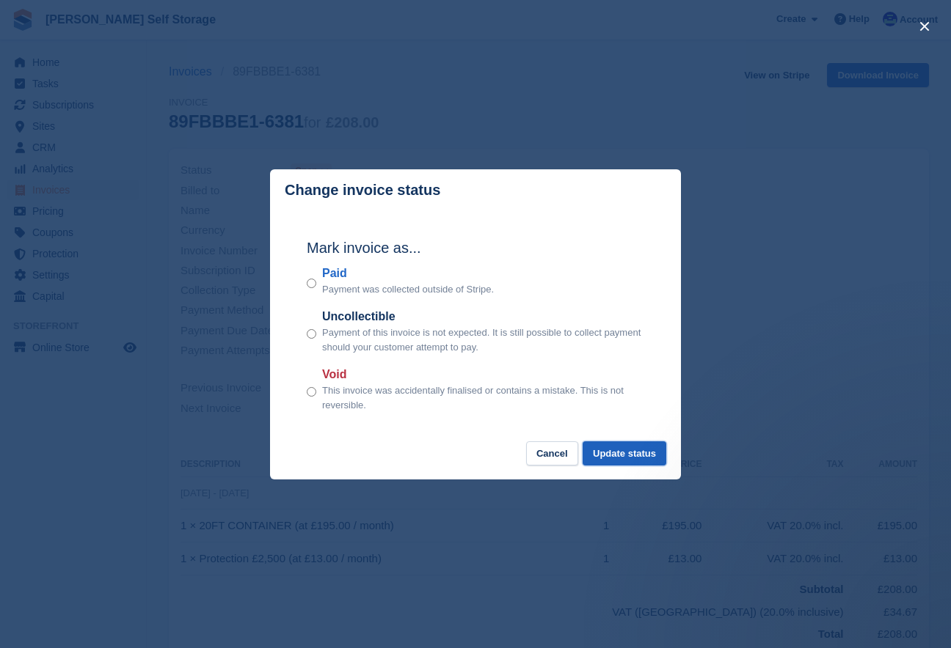
click at [612, 453] on button "Update status" at bounding box center [624, 454] width 84 height 24
